Goal: Task Accomplishment & Management: Manage account settings

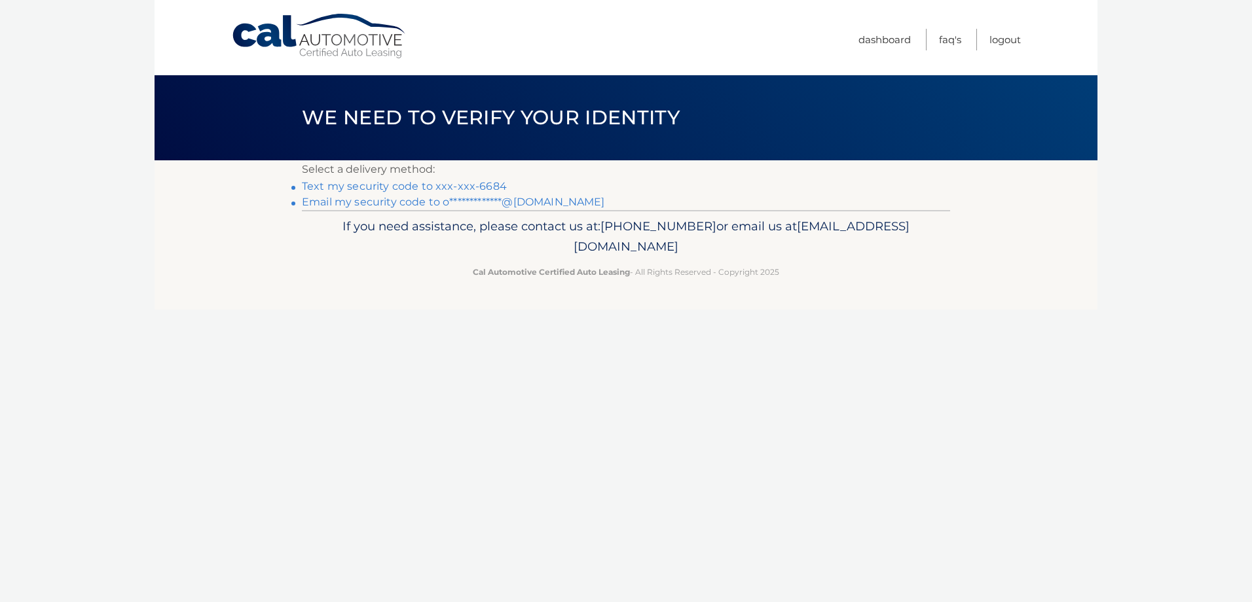
click at [480, 184] on link "Text my security code to xxx-xxx-6684" at bounding box center [404, 186] width 205 height 12
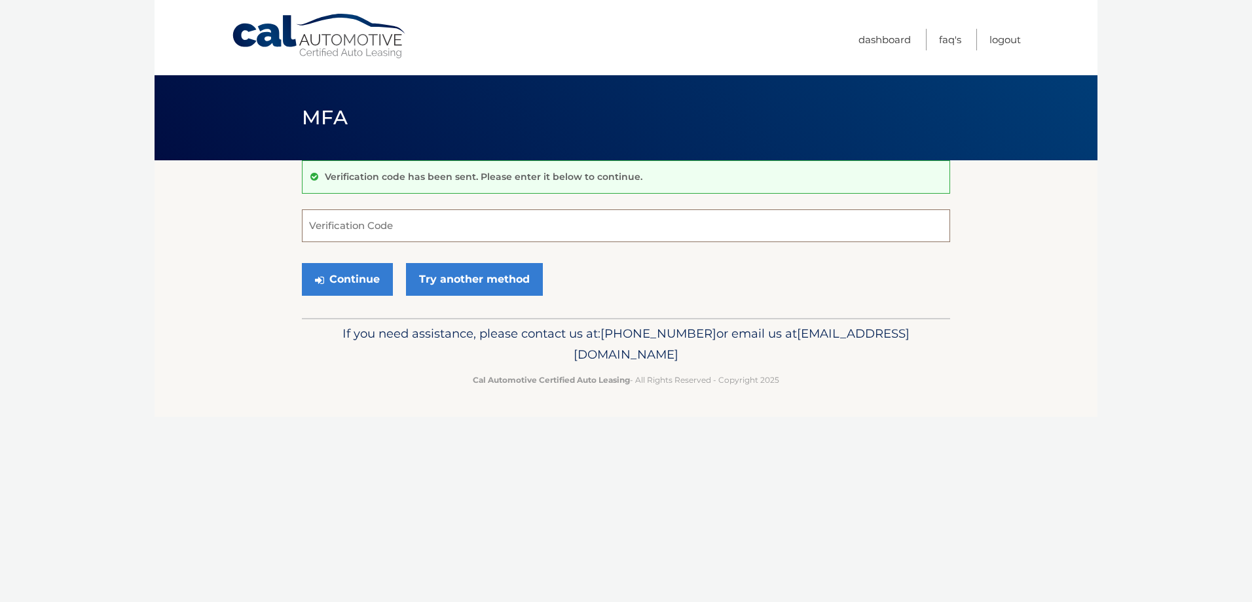
click at [397, 219] on input "Verification Code" at bounding box center [626, 226] width 648 height 33
type input "987409"
click at [337, 276] on button "Continue" at bounding box center [347, 279] width 91 height 33
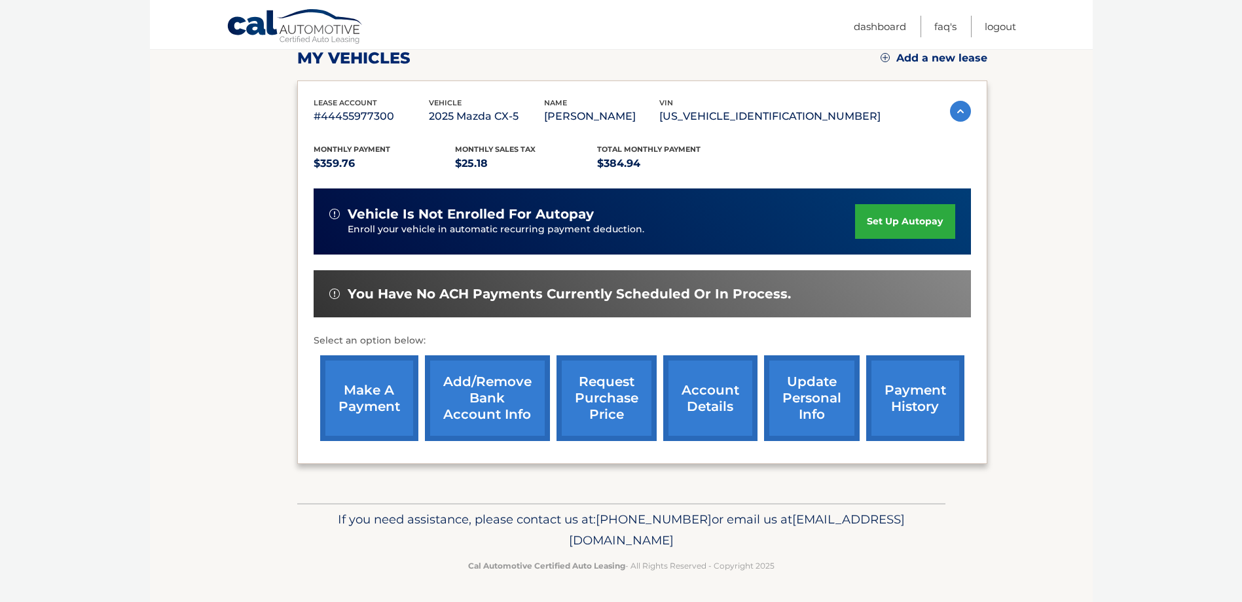
scroll to position [191, 0]
click at [959, 110] on img at bounding box center [960, 110] width 21 height 21
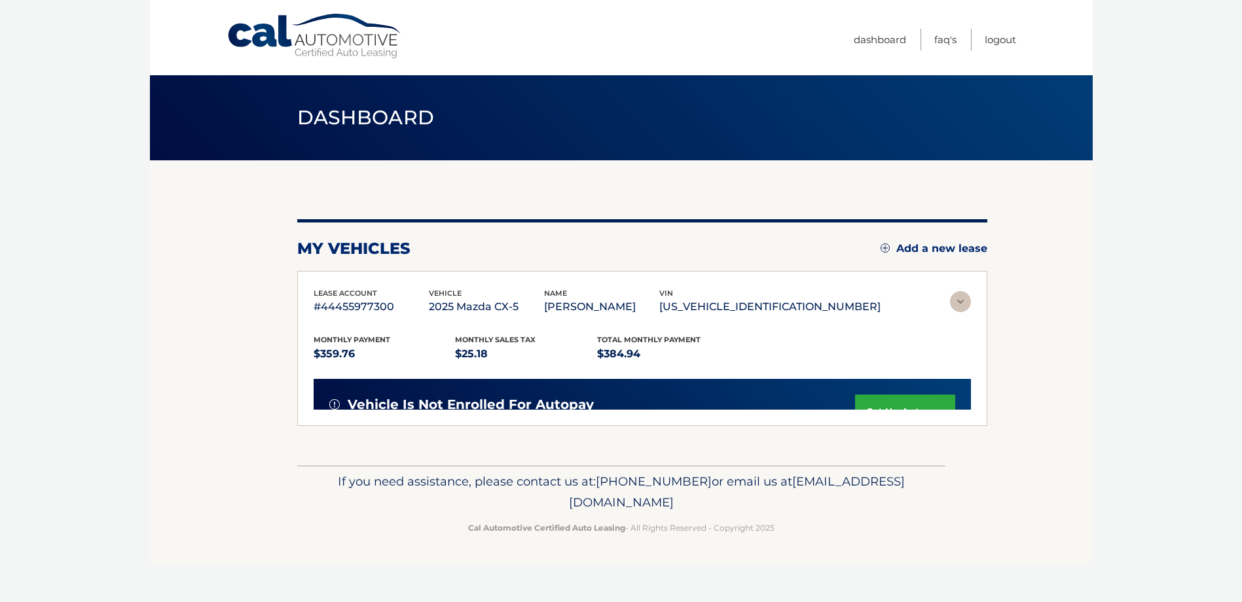
scroll to position [0, 0]
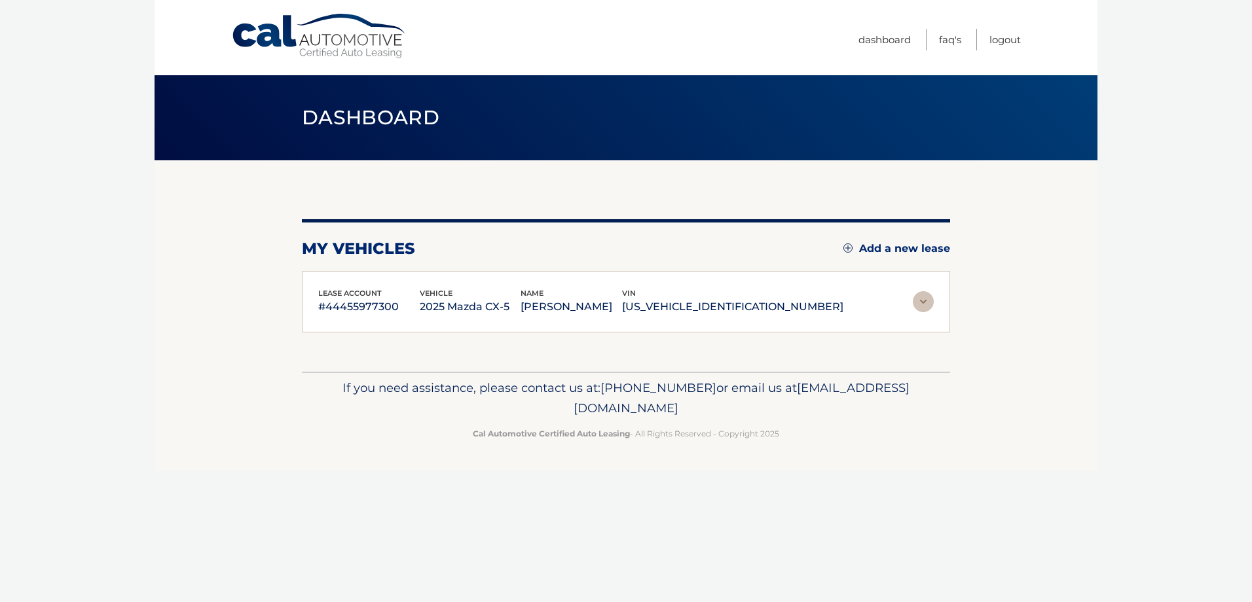
click at [925, 303] on img at bounding box center [923, 301] width 21 height 21
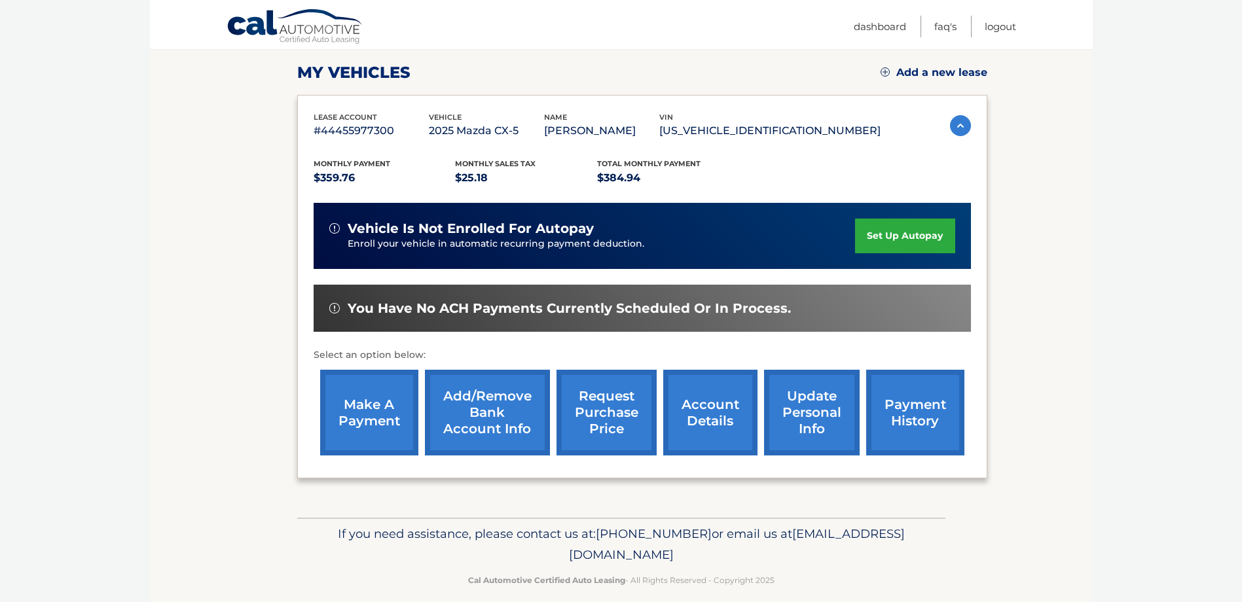
scroll to position [191, 0]
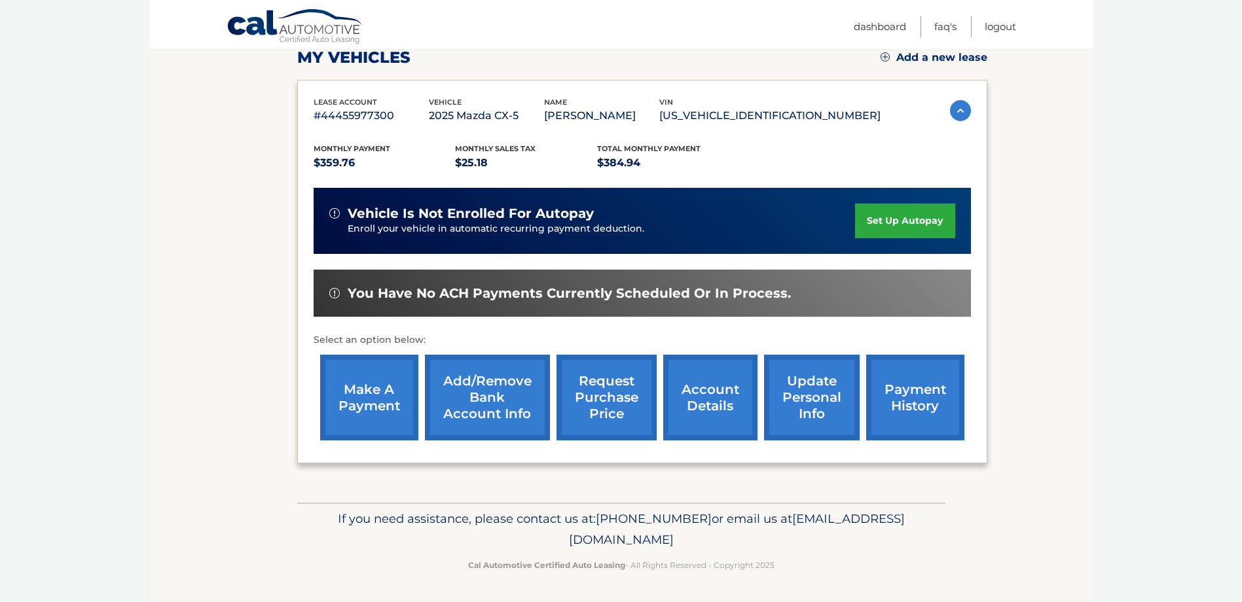
click at [716, 394] on link "account details" at bounding box center [710, 398] width 94 height 86
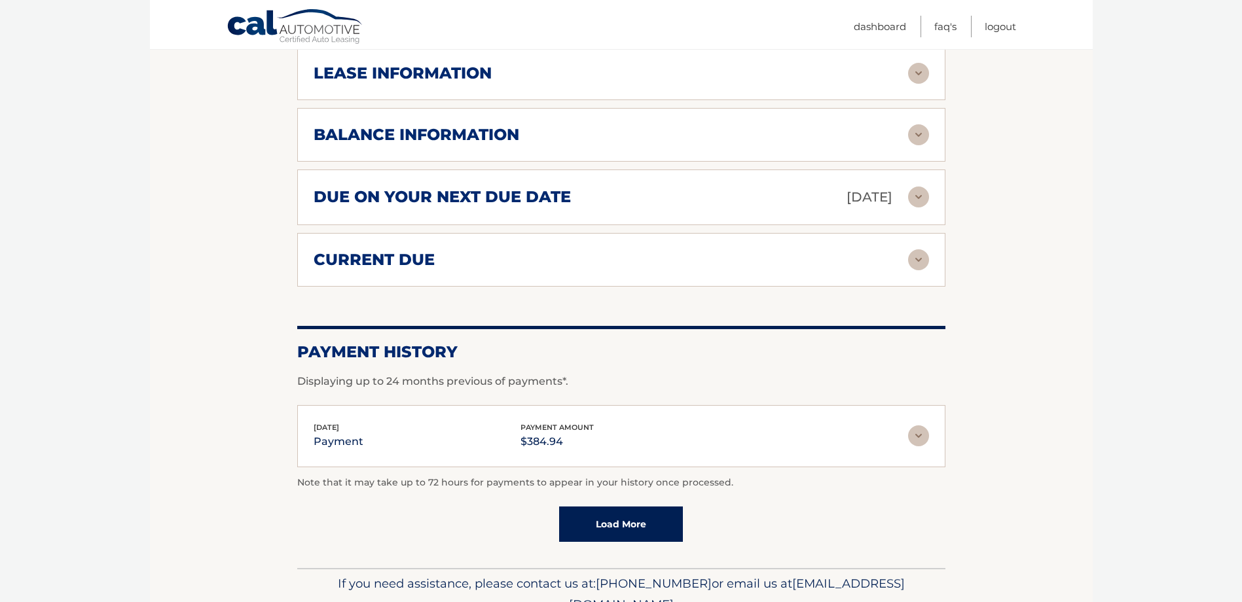
scroll to position [786, 0]
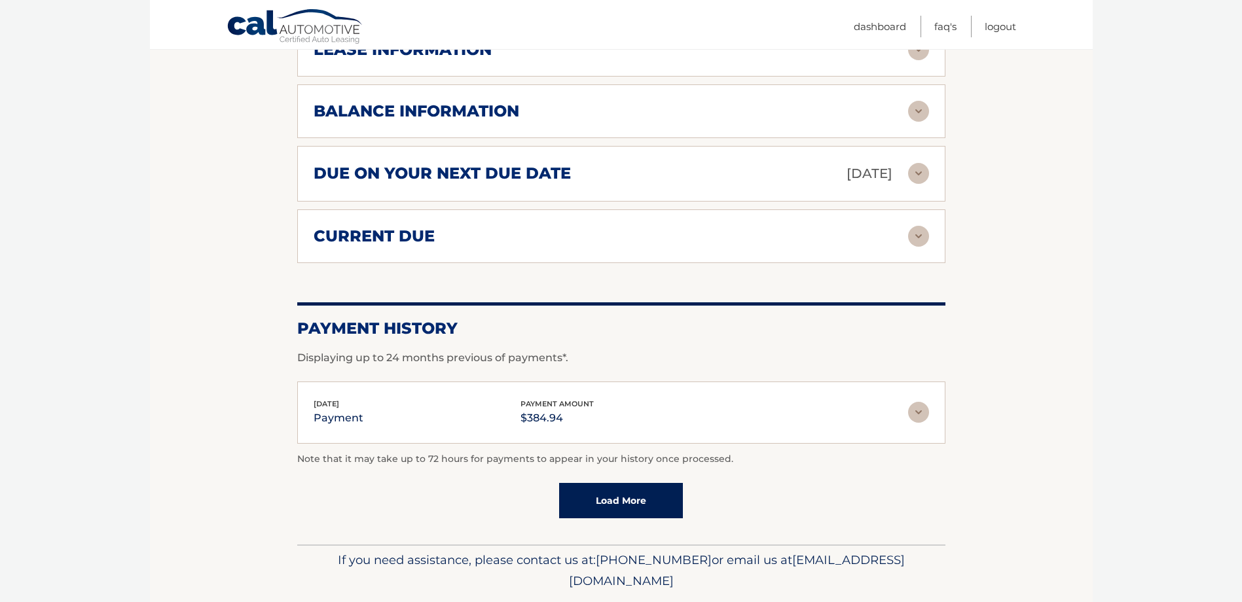
click at [915, 233] on img at bounding box center [918, 236] width 21 height 21
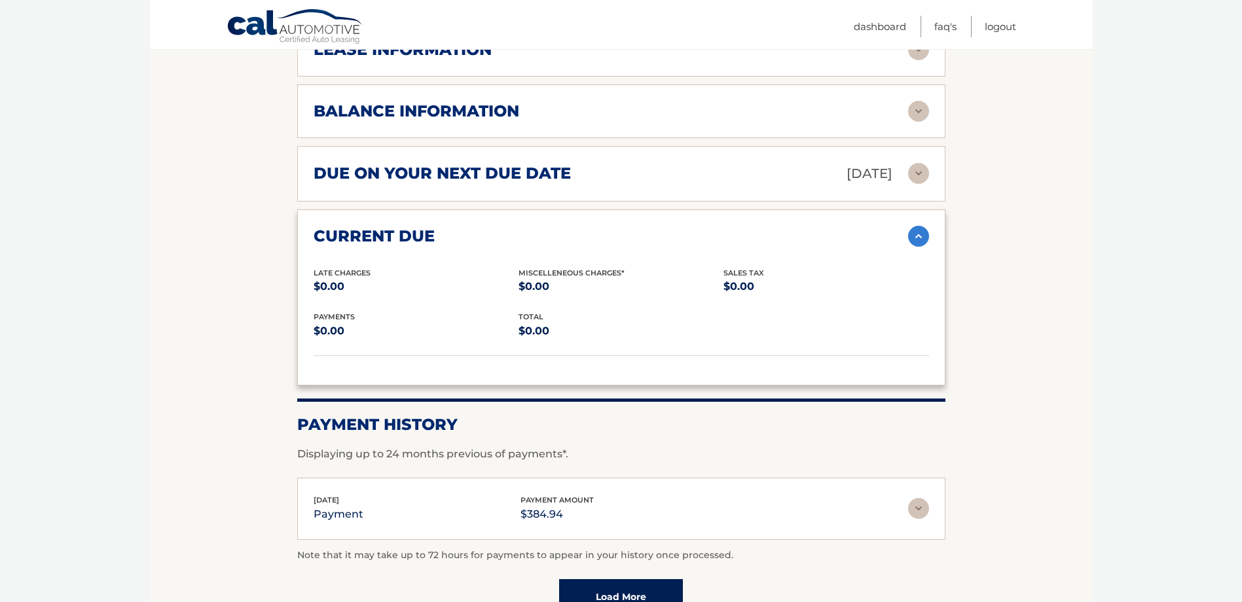
click at [920, 175] on img at bounding box center [918, 173] width 21 height 21
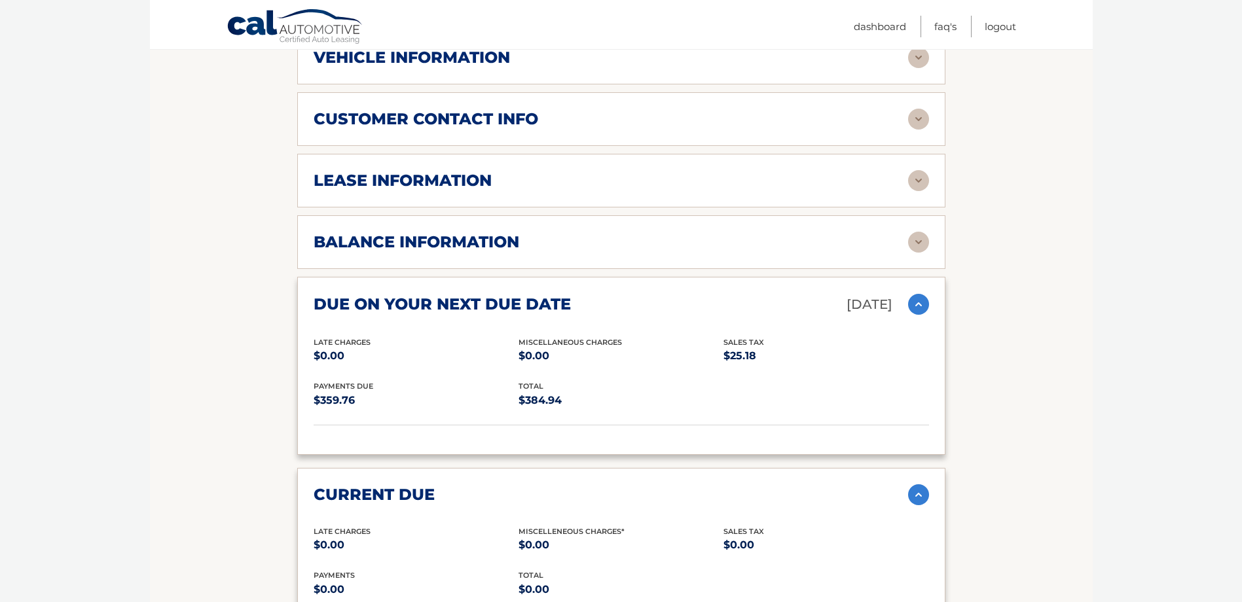
scroll to position [720, 0]
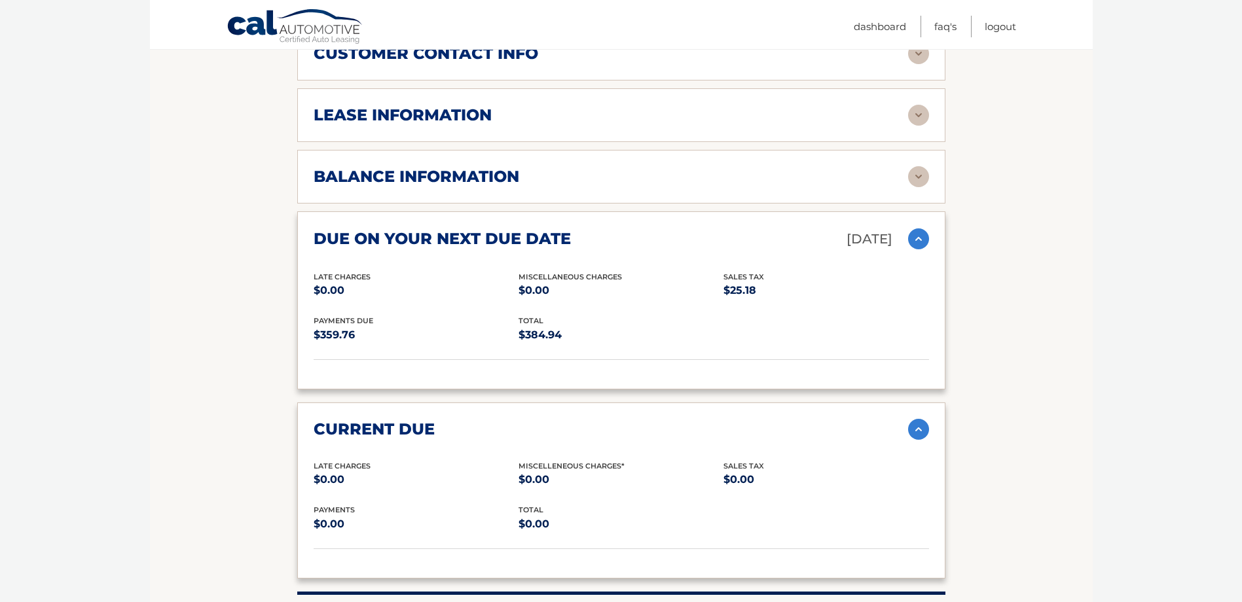
click at [868, 239] on p "Sep 05, 2025" at bounding box center [870, 239] width 46 height 23
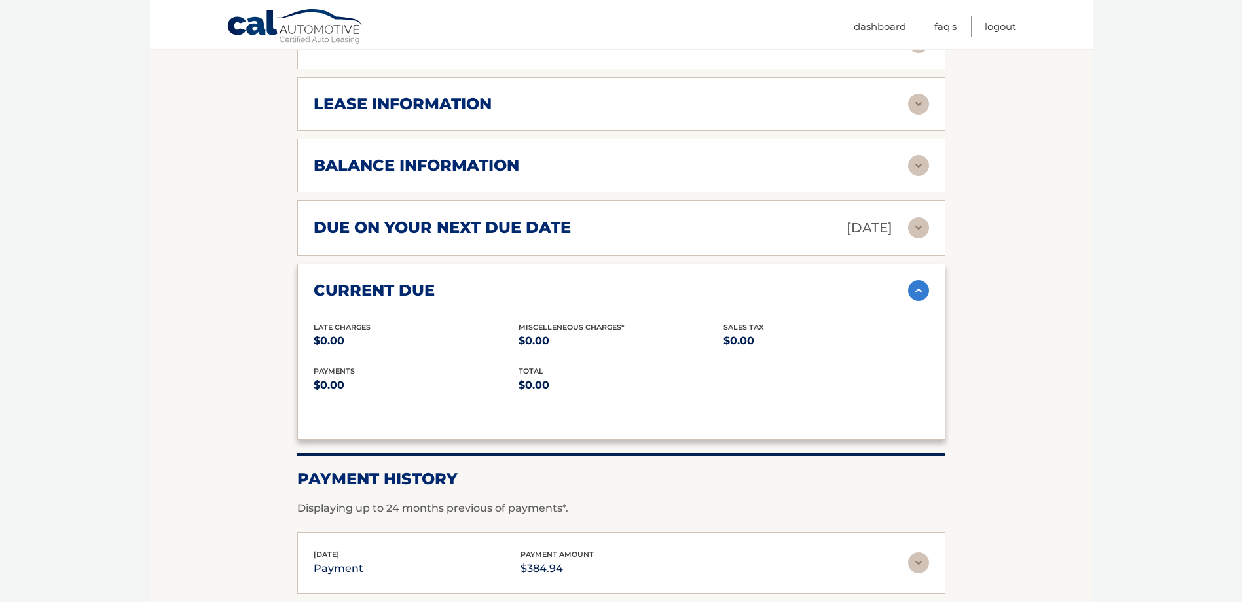
scroll to position [727, 0]
